Goal: Check status: Check status

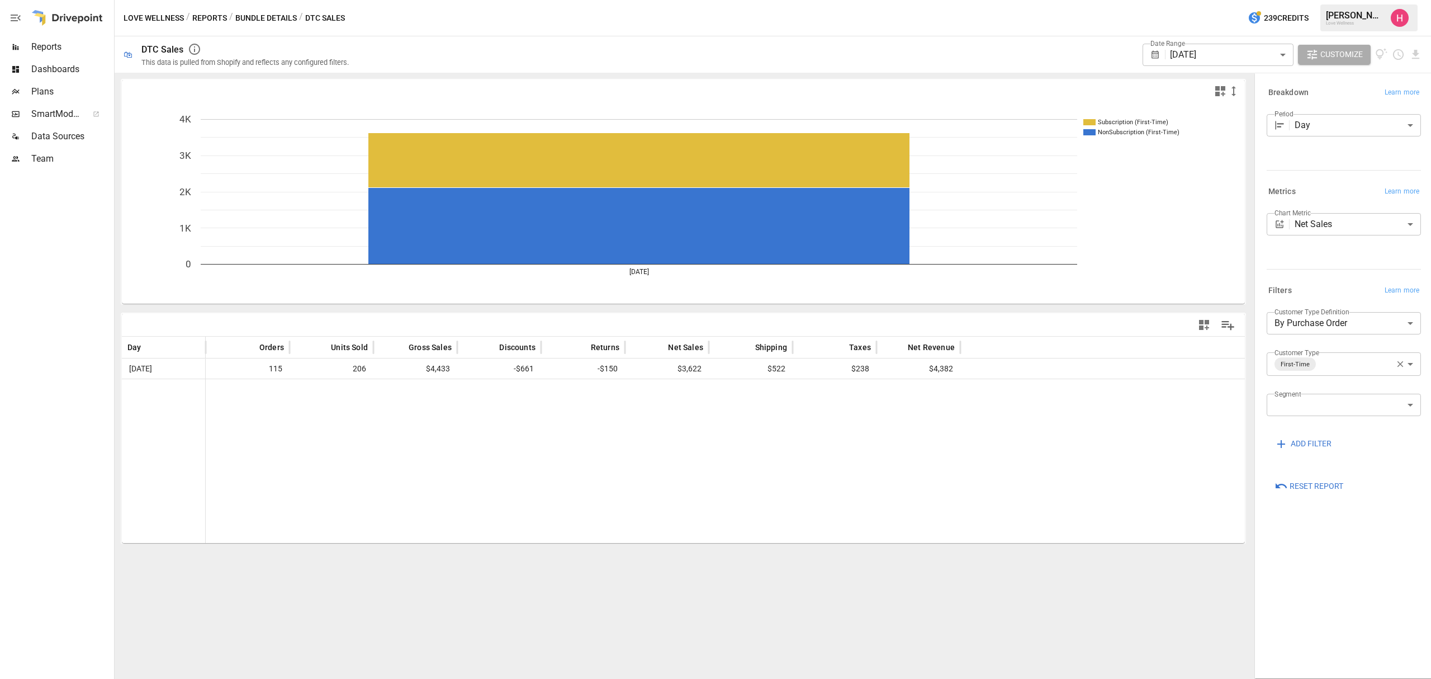
click at [1163, 54] on div at bounding box center [1157, 55] width 15 height 10
click at [1186, 0] on body "**********" at bounding box center [715, 0] width 1431 height 0
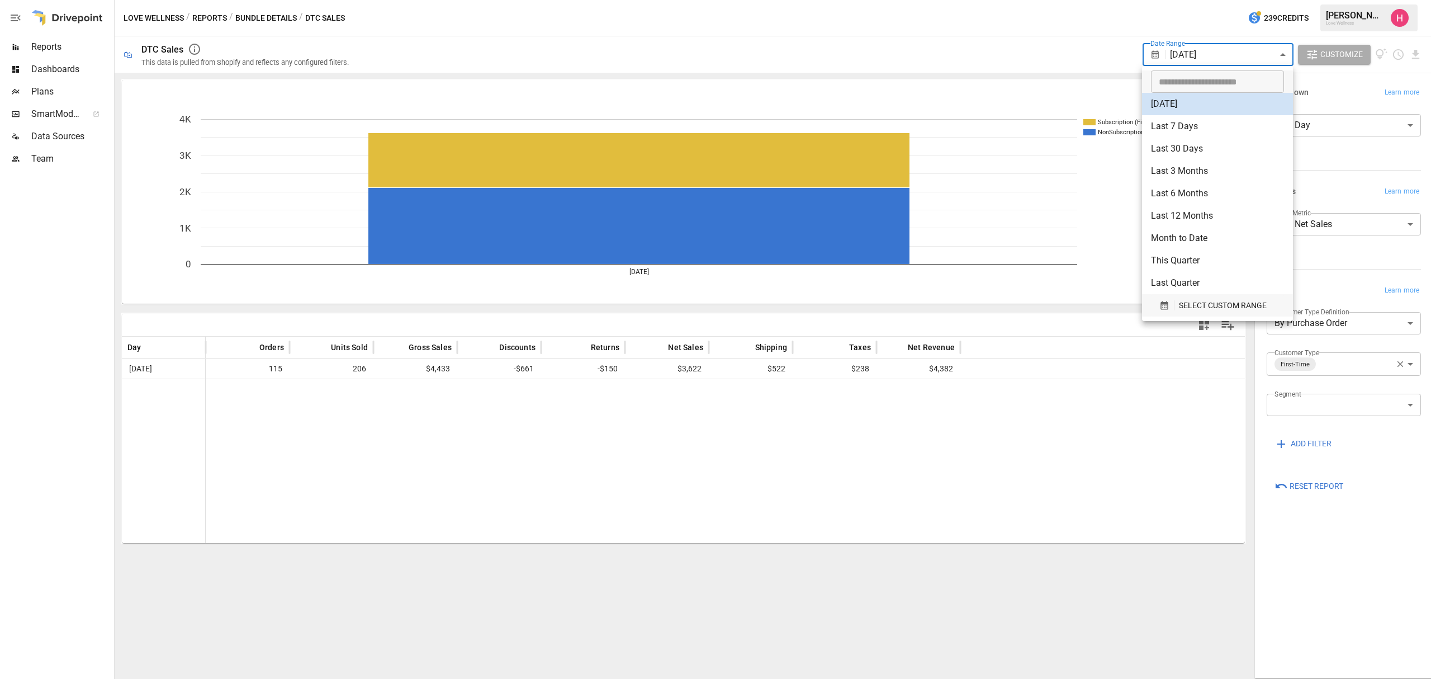
click at [1190, 307] on span "SELECT CUSTOM RANGE" at bounding box center [1223, 306] width 88 height 14
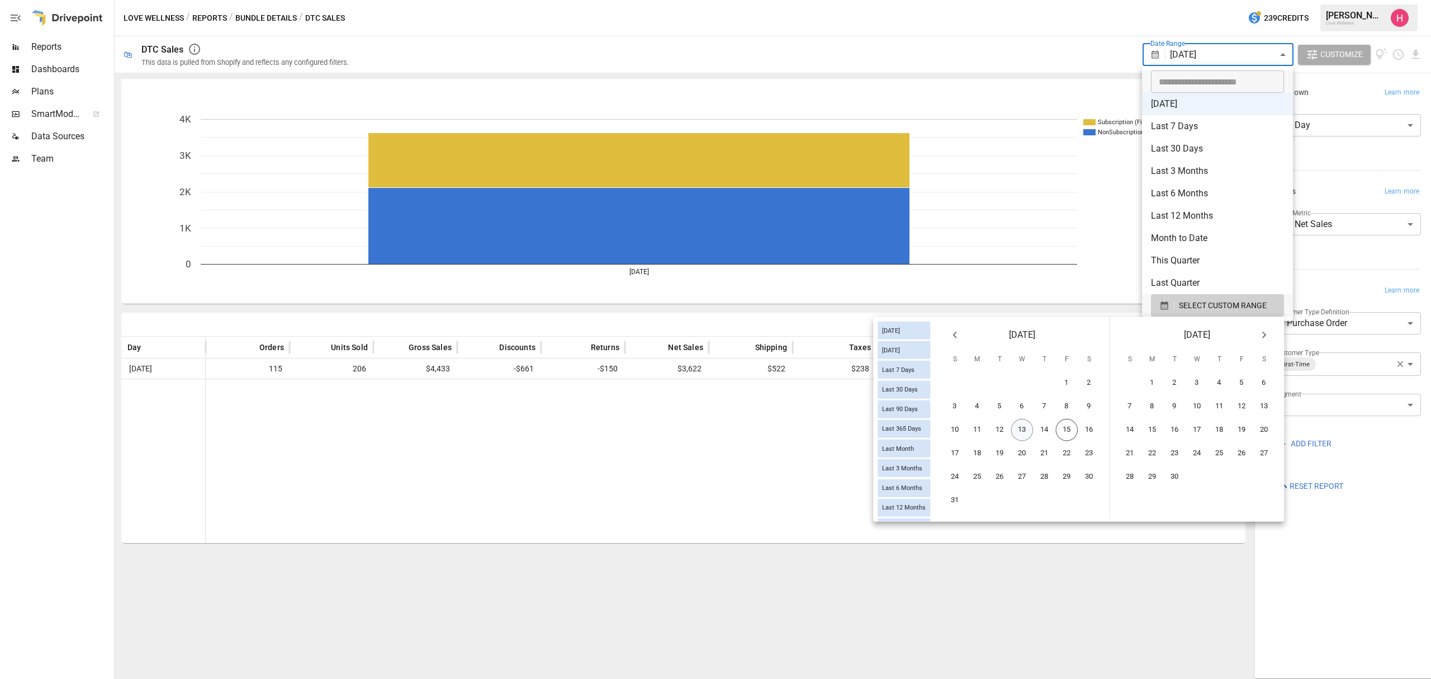
click at [1016, 434] on button "13" at bounding box center [1022, 430] width 22 height 22
click at [1027, 409] on button "6" at bounding box center [1022, 406] width 22 height 22
click at [1022, 430] on button "13" at bounding box center [1022, 430] width 22 height 22
type input "******"
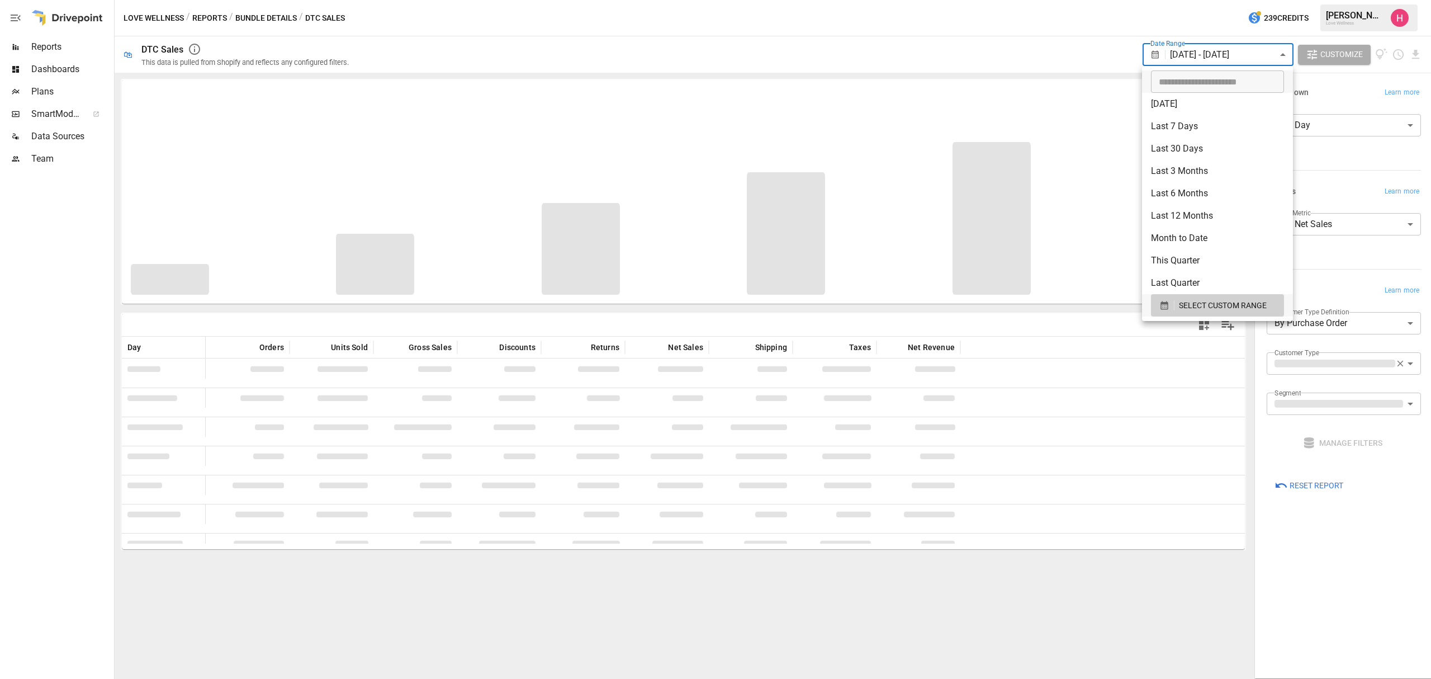
click at [1207, 43] on div at bounding box center [715, 339] width 1431 height 679
click at [1220, 0] on body "**********" at bounding box center [715, 0] width 1431 height 0
click at [1199, 314] on button "SELECT CUSTOM RANGE" at bounding box center [1217, 305] width 133 height 22
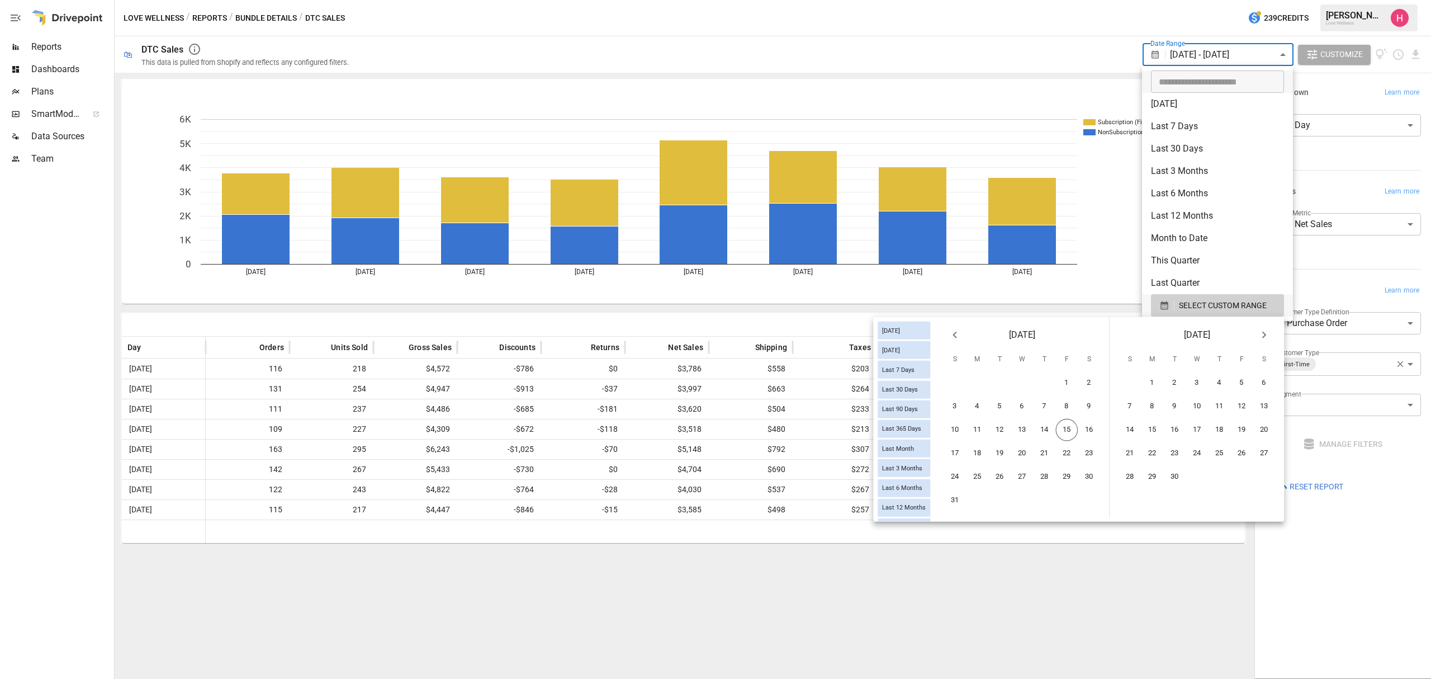
click at [1013, 435] on div "13" at bounding box center [1022, 430] width 22 height 22
click at [1023, 427] on button "13" at bounding box center [1022, 430] width 22 height 22
click at [912, 623] on div at bounding box center [715, 339] width 1431 height 679
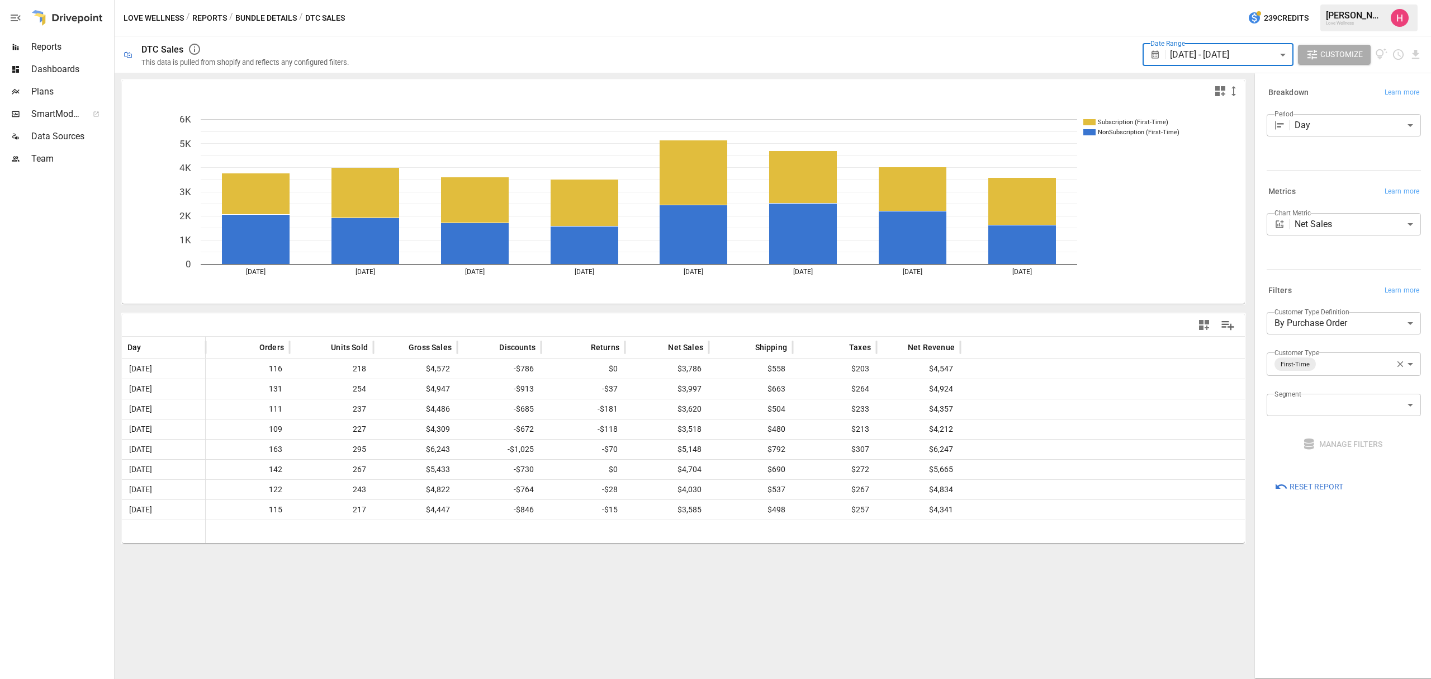
click at [1259, 0] on body "Reports Dashboards Plans SmartModel ™ Data Sources Team Love Wellness / Reports…" at bounding box center [715, 0] width 1431 height 0
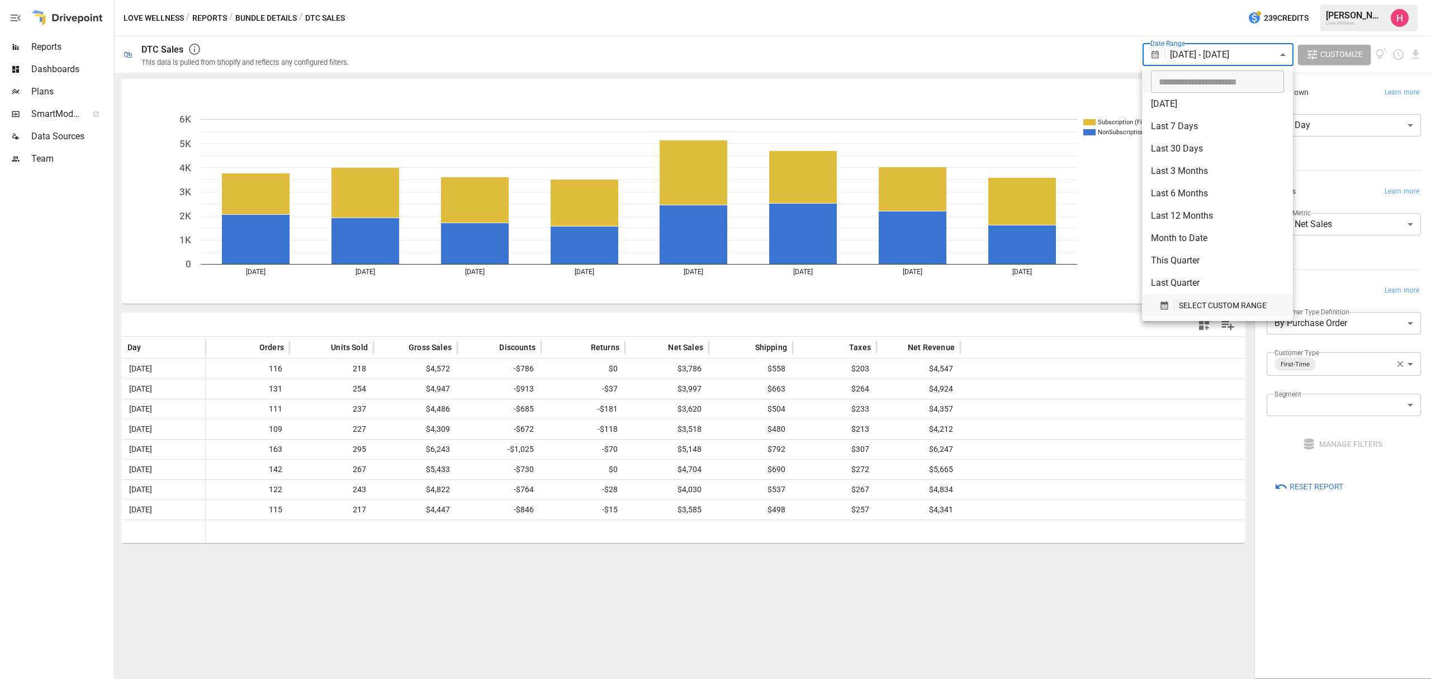
click at [1183, 299] on span "SELECT CUSTOM RANGE" at bounding box center [1223, 306] width 88 height 14
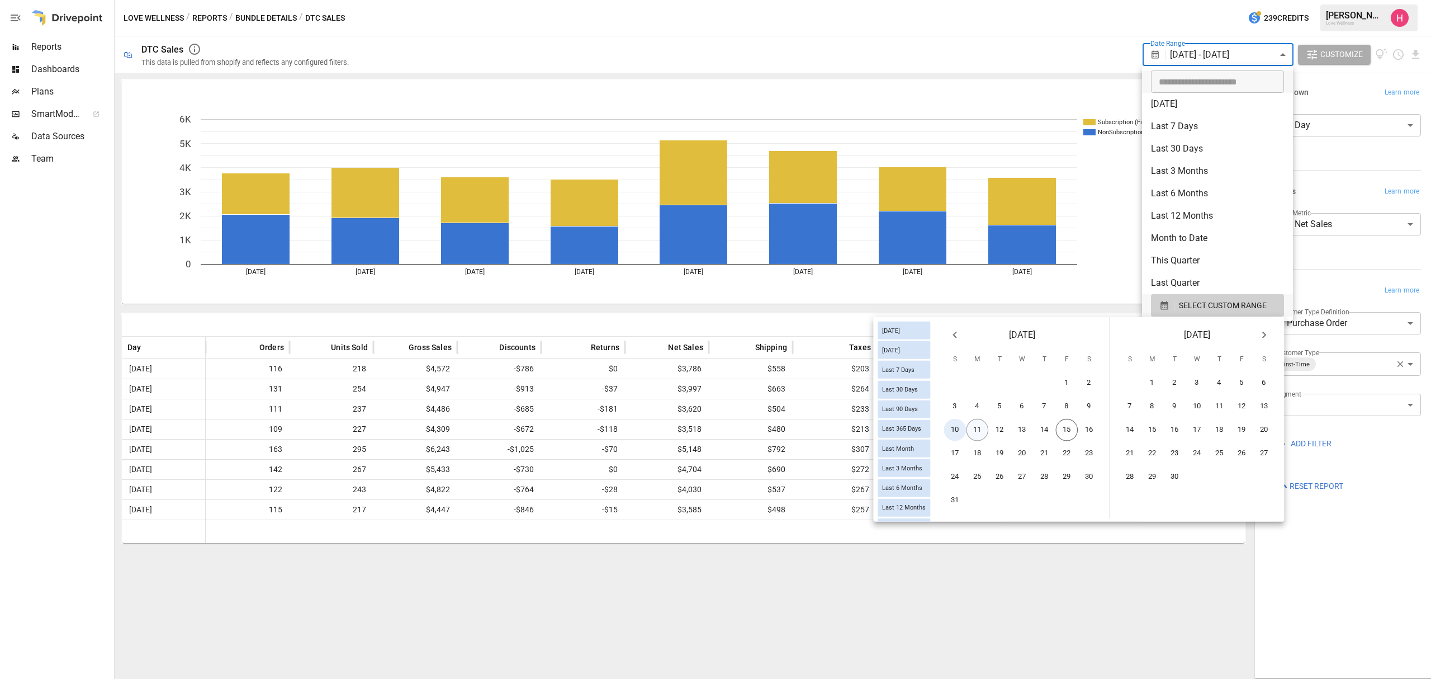
drag, startPoint x: 953, startPoint y: 433, endPoint x: 987, endPoint y: 433, distance: 34.1
click at [954, 433] on button "10" at bounding box center [955, 430] width 22 height 22
click at [1043, 424] on button "14" at bounding box center [1045, 430] width 22 height 22
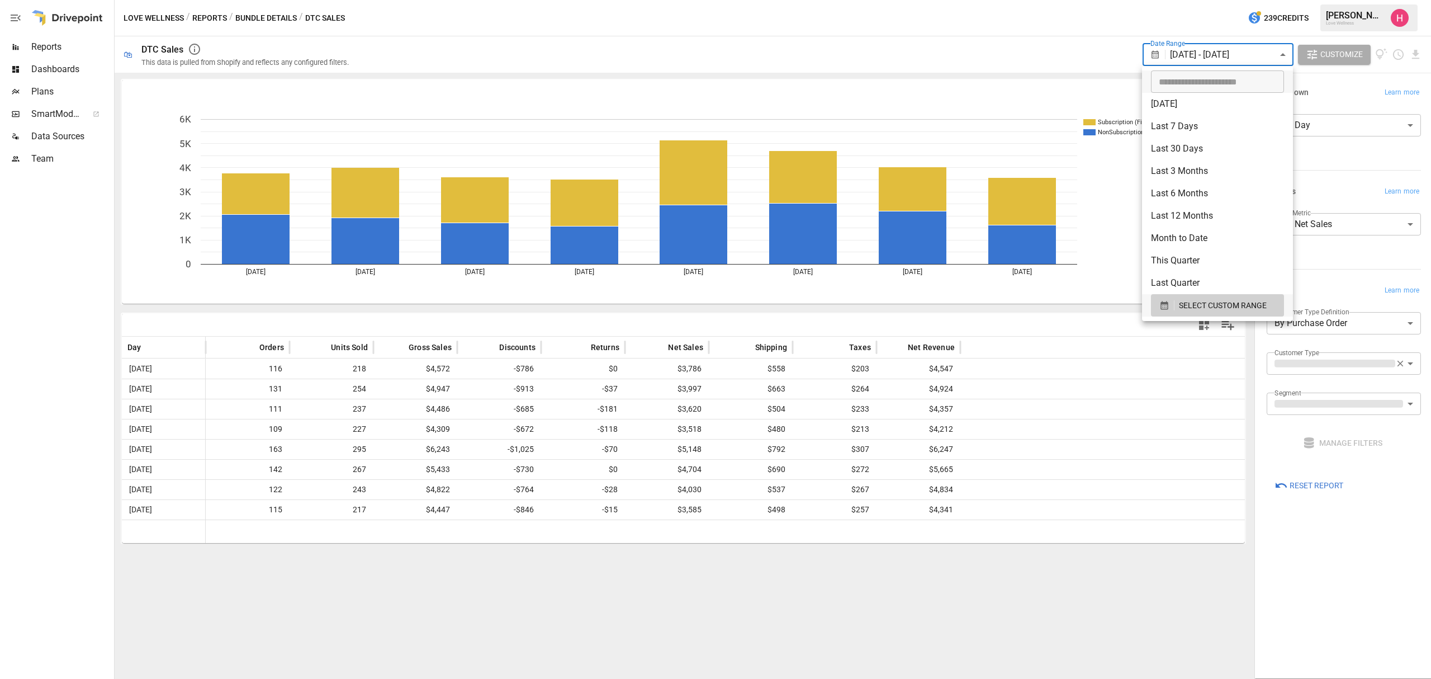
click at [987, 598] on div at bounding box center [715, 339] width 1431 height 679
